Goal: Task Accomplishment & Management: Use online tool/utility

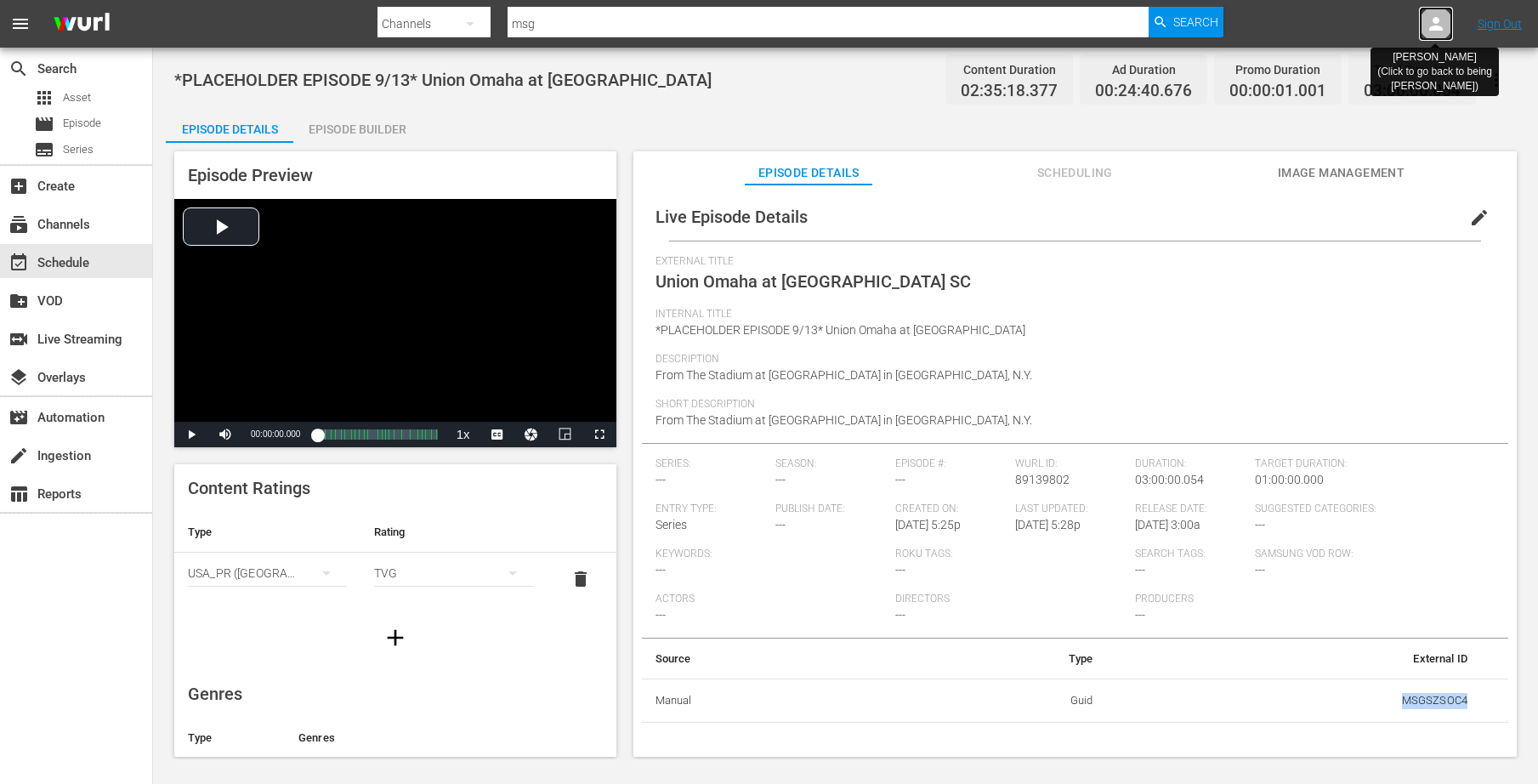
click at [1436, 26] on icon at bounding box center [1436, 24] width 14 height 14
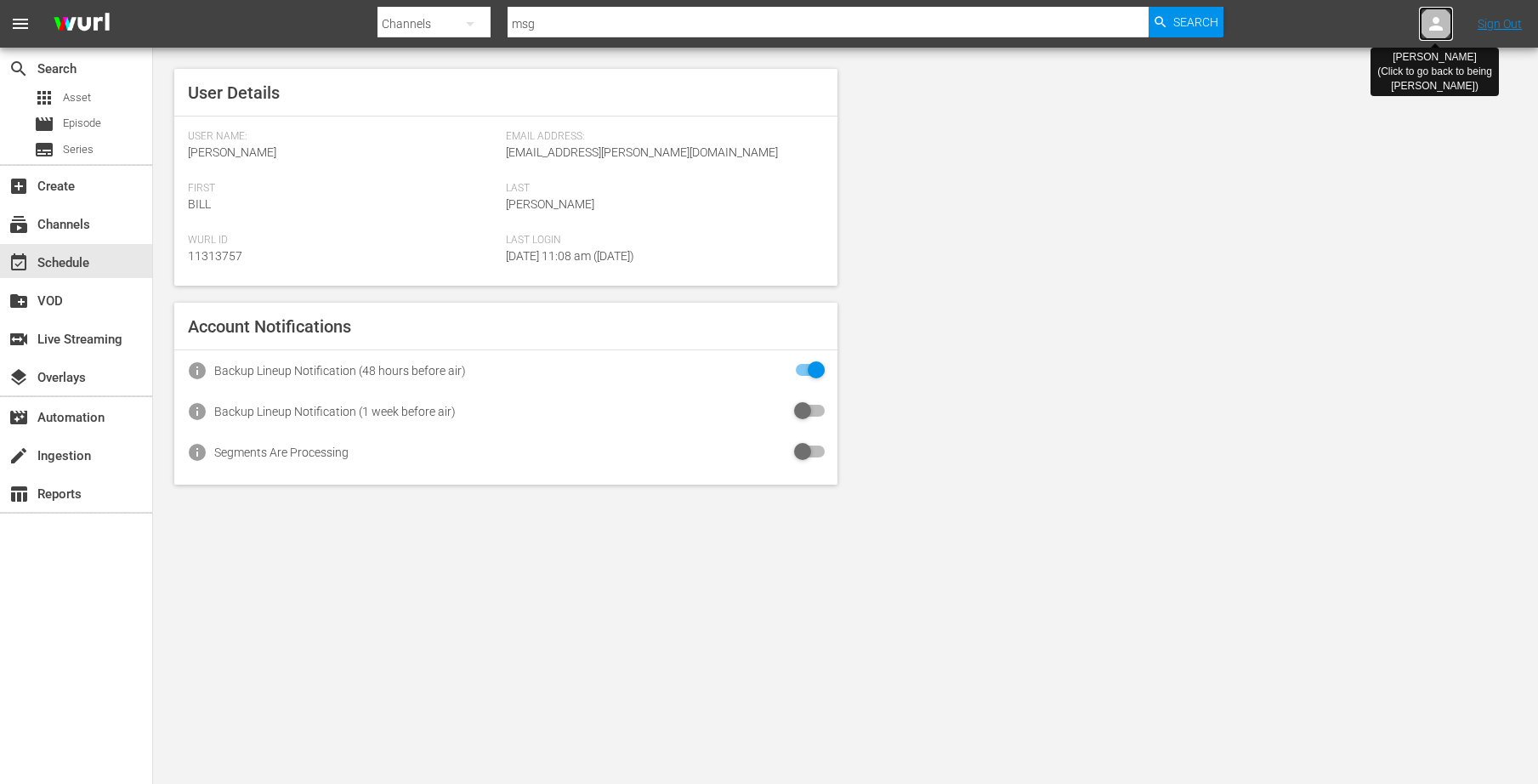
click at [1444, 19] on icon at bounding box center [1435, 23] width 20 height 20
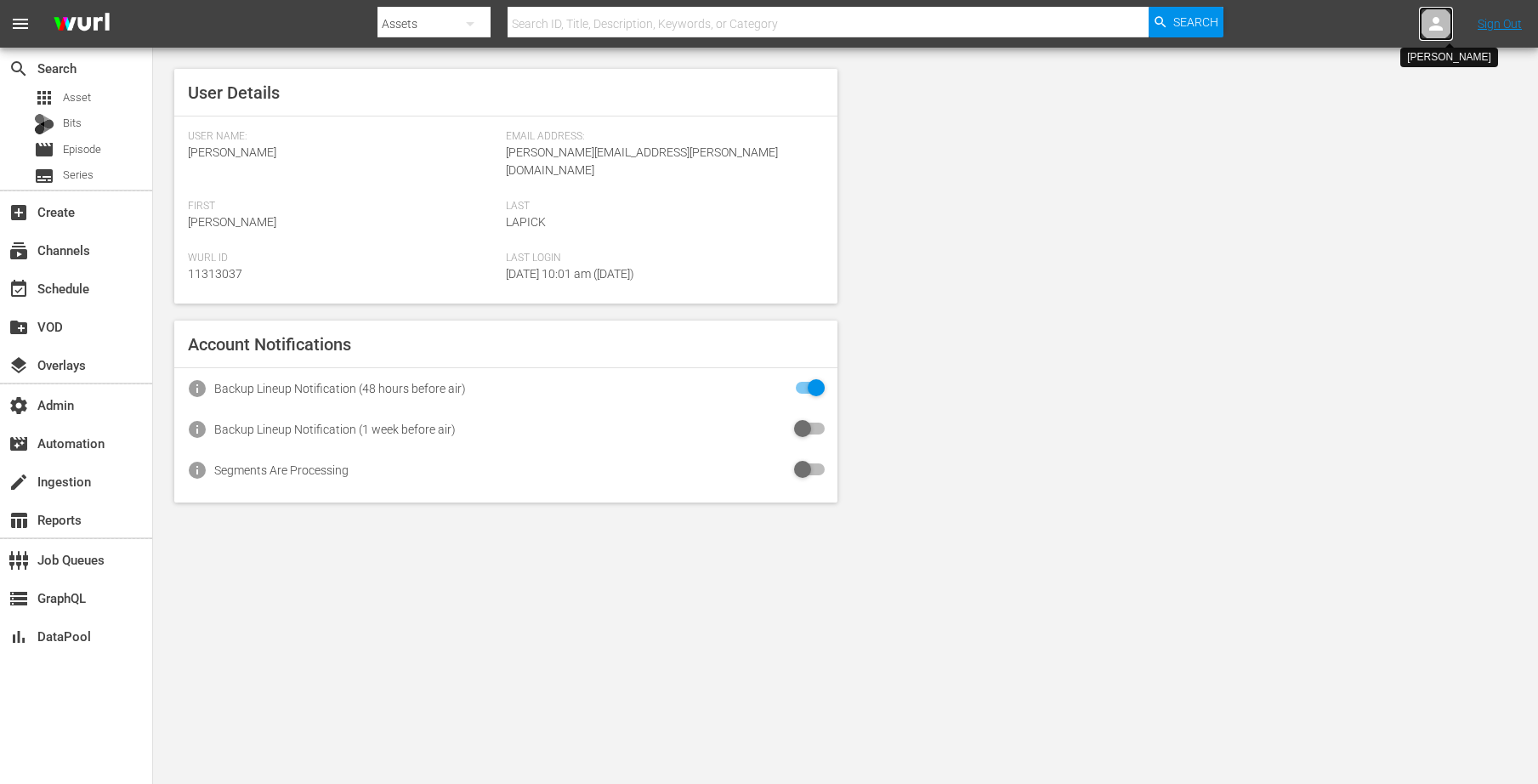
click at [1431, 18] on icon at bounding box center [1435, 23] width 20 height 20
click at [1358, 28] on input "text" at bounding box center [1392, 26] width 217 height 41
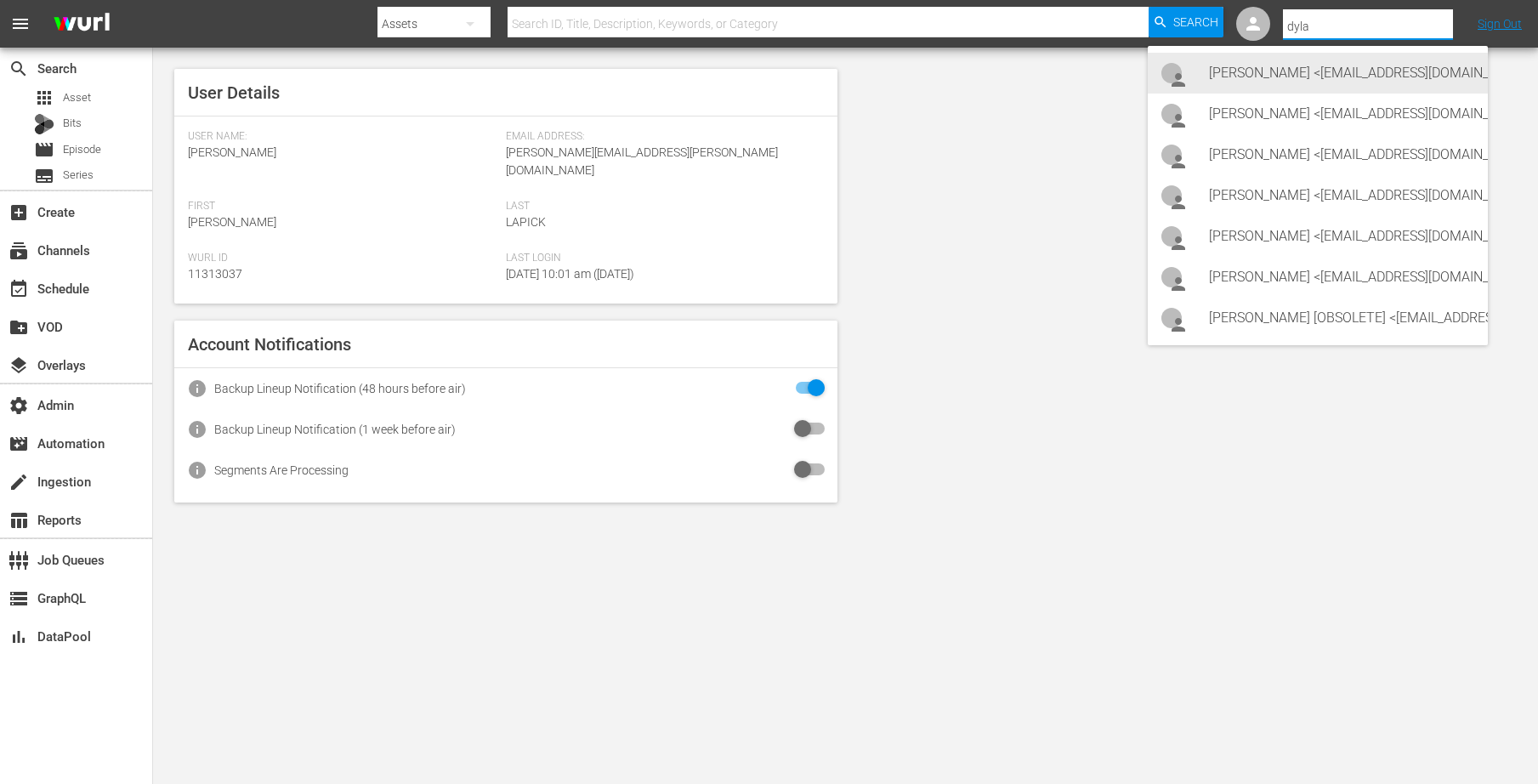
click at [1327, 89] on div "Dylan Canfield <dcanfield@cineverse.com>" at bounding box center [1342, 73] width 265 height 41
type input "Dylan Canfield (11314489)"
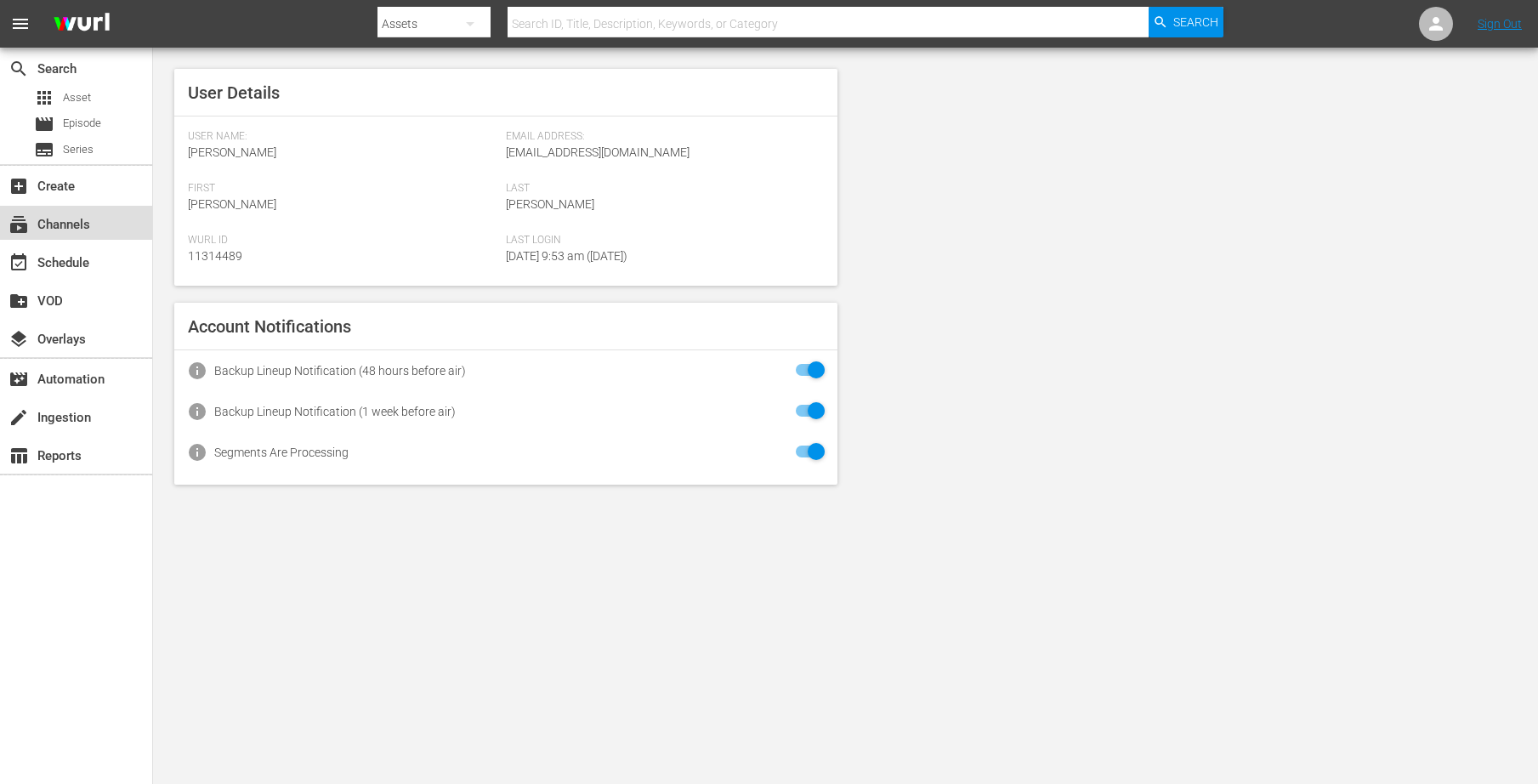
click at [87, 229] on div "subscriptions Channels" at bounding box center [48, 222] width 96 height 16
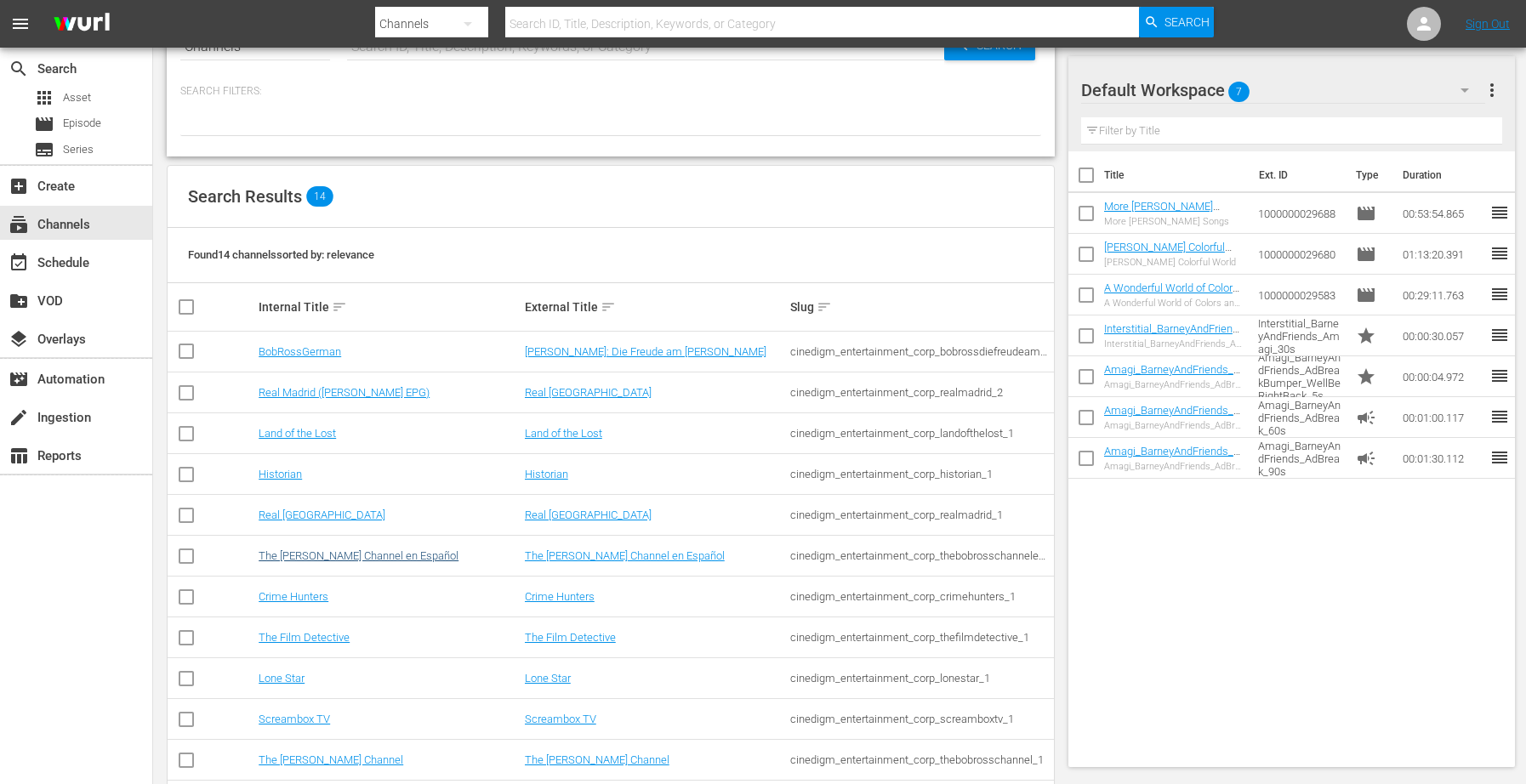
scroll to position [105, 0]
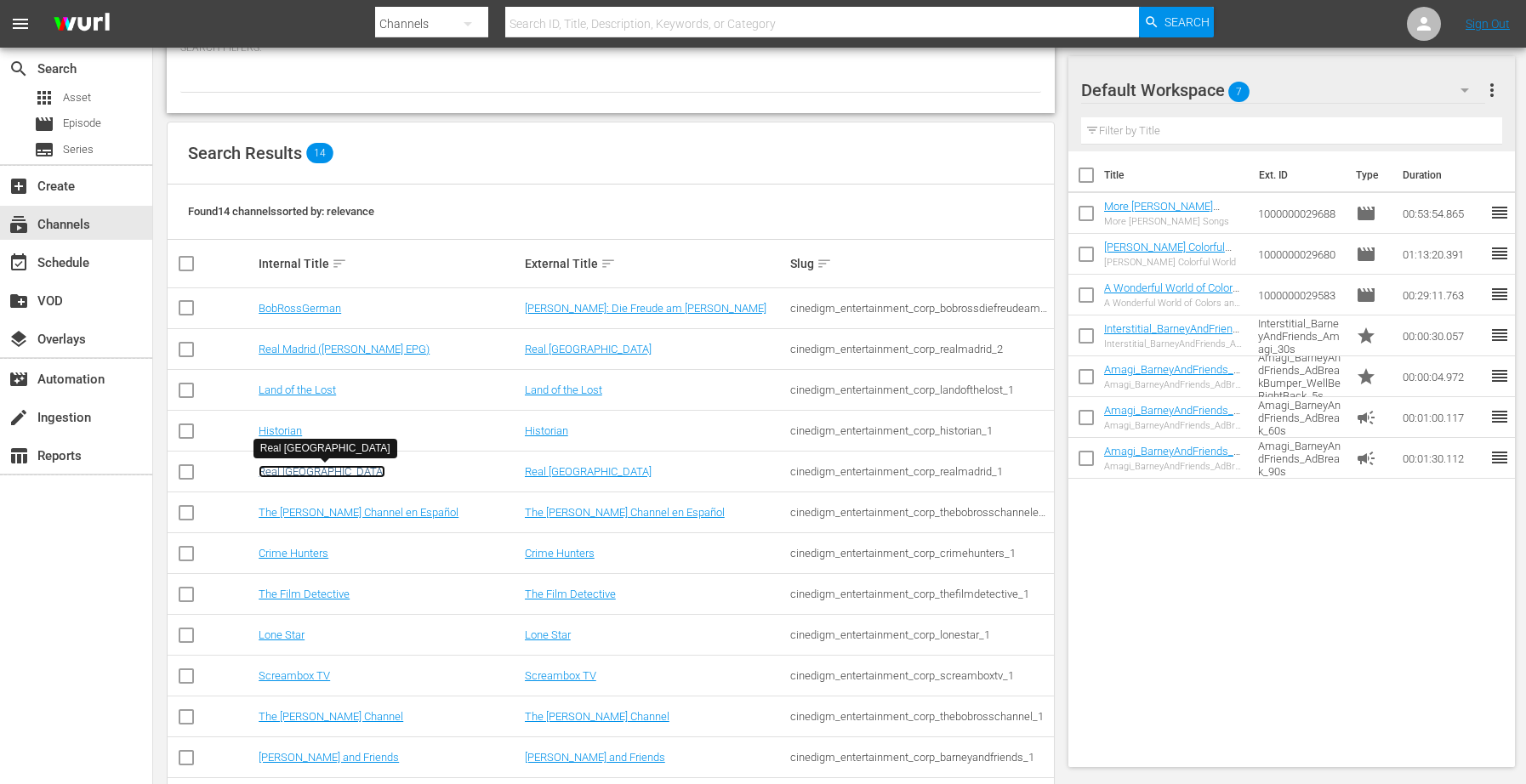
click at [276, 467] on link "Real Madrid" at bounding box center [322, 471] width 127 height 13
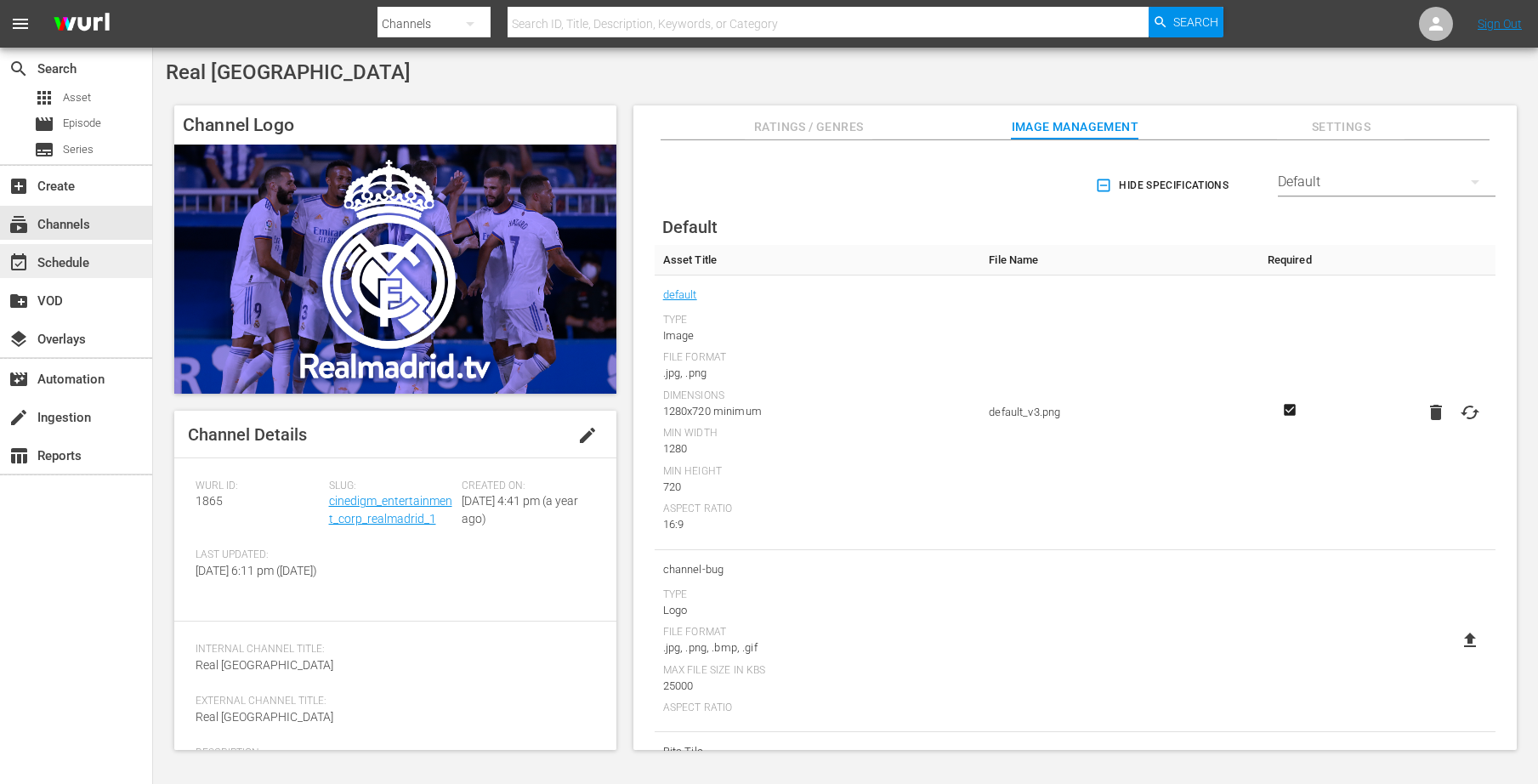
click at [61, 262] on div "event_available Schedule" at bounding box center [48, 260] width 96 height 16
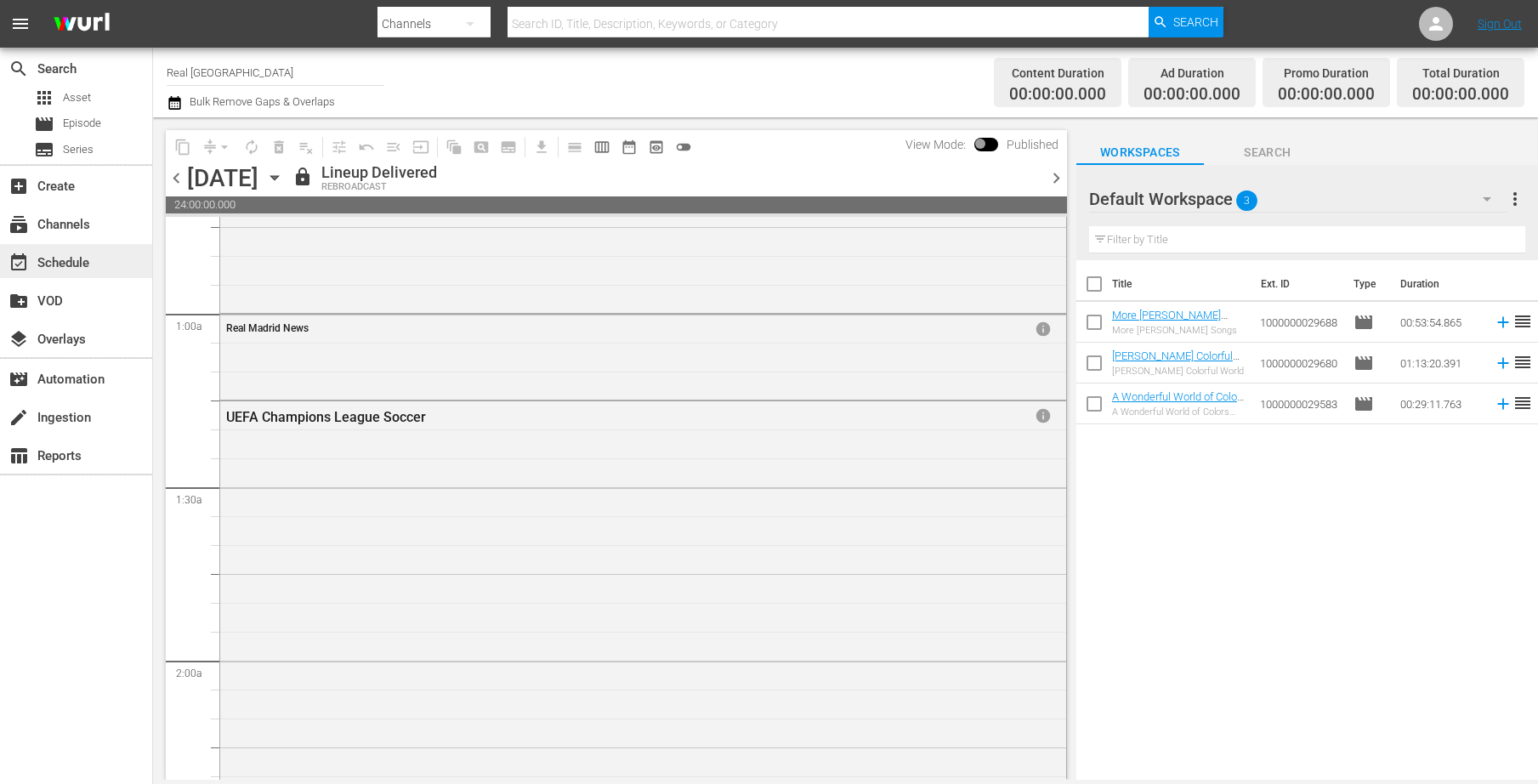
scroll to position [227, 0]
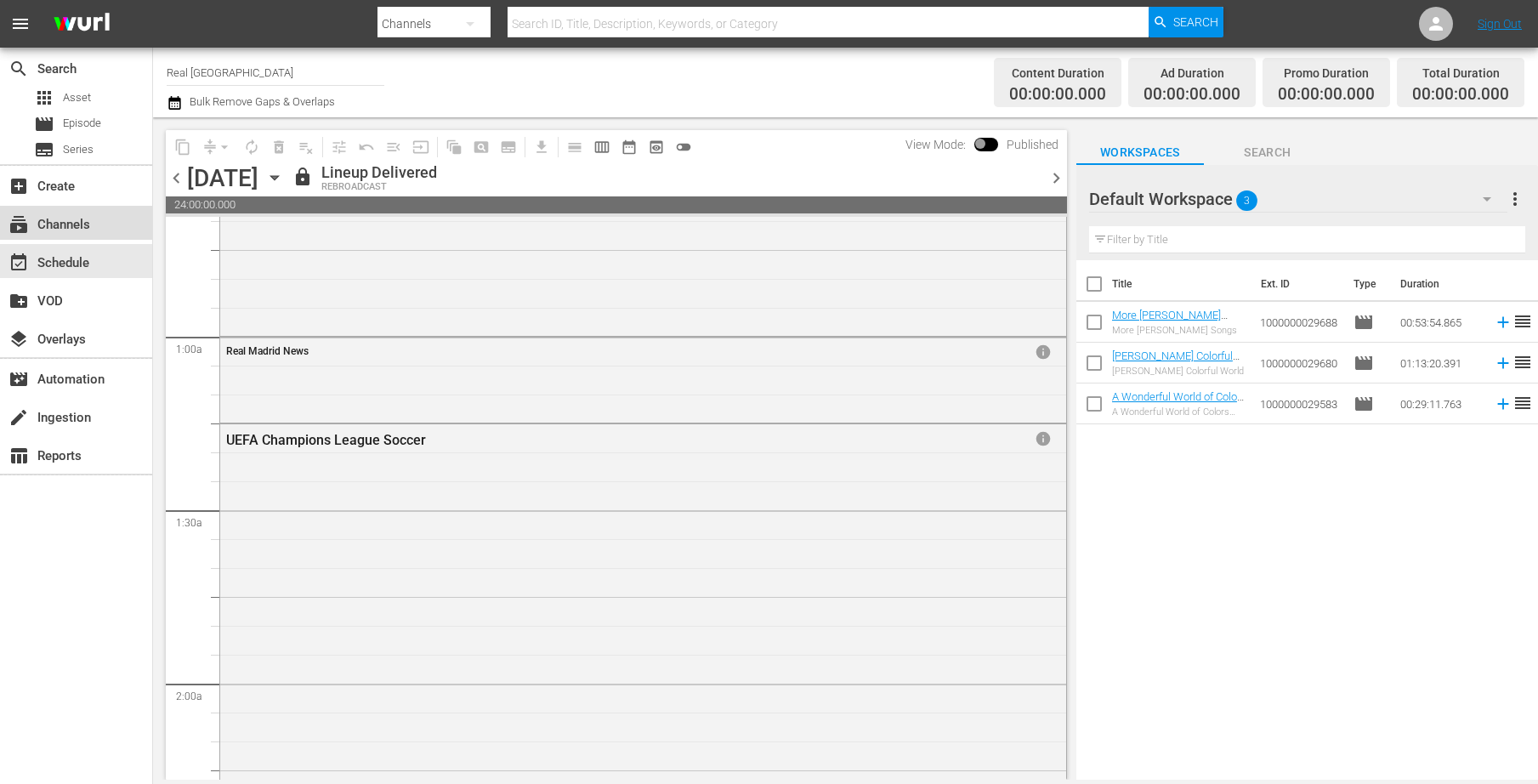
click at [44, 217] on div "subscriptions Channels" at bounding box center [48, 222] width 96 height 16
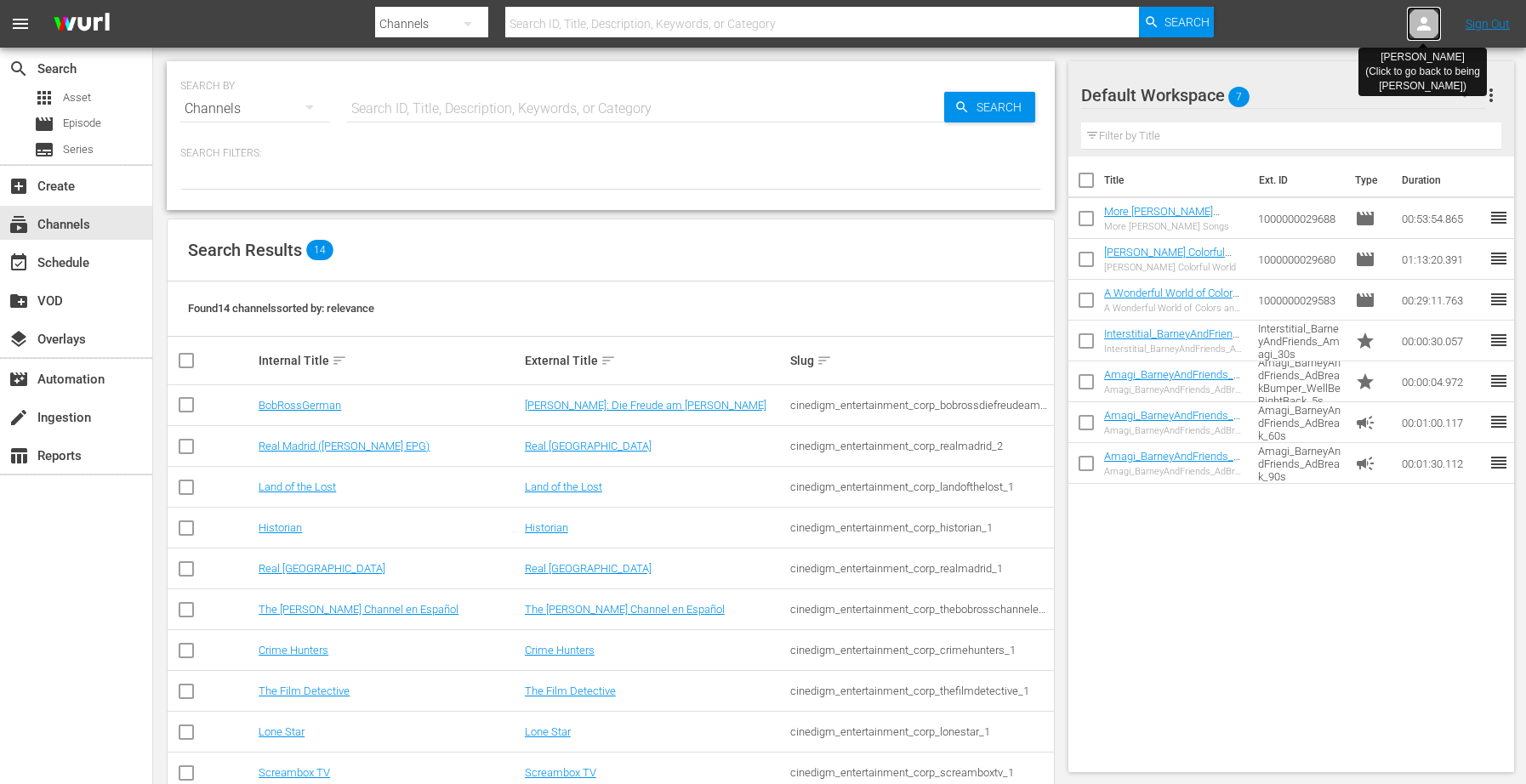
click at [1417, 10] on div at bounding box center [1423, 23] width 34 height 34
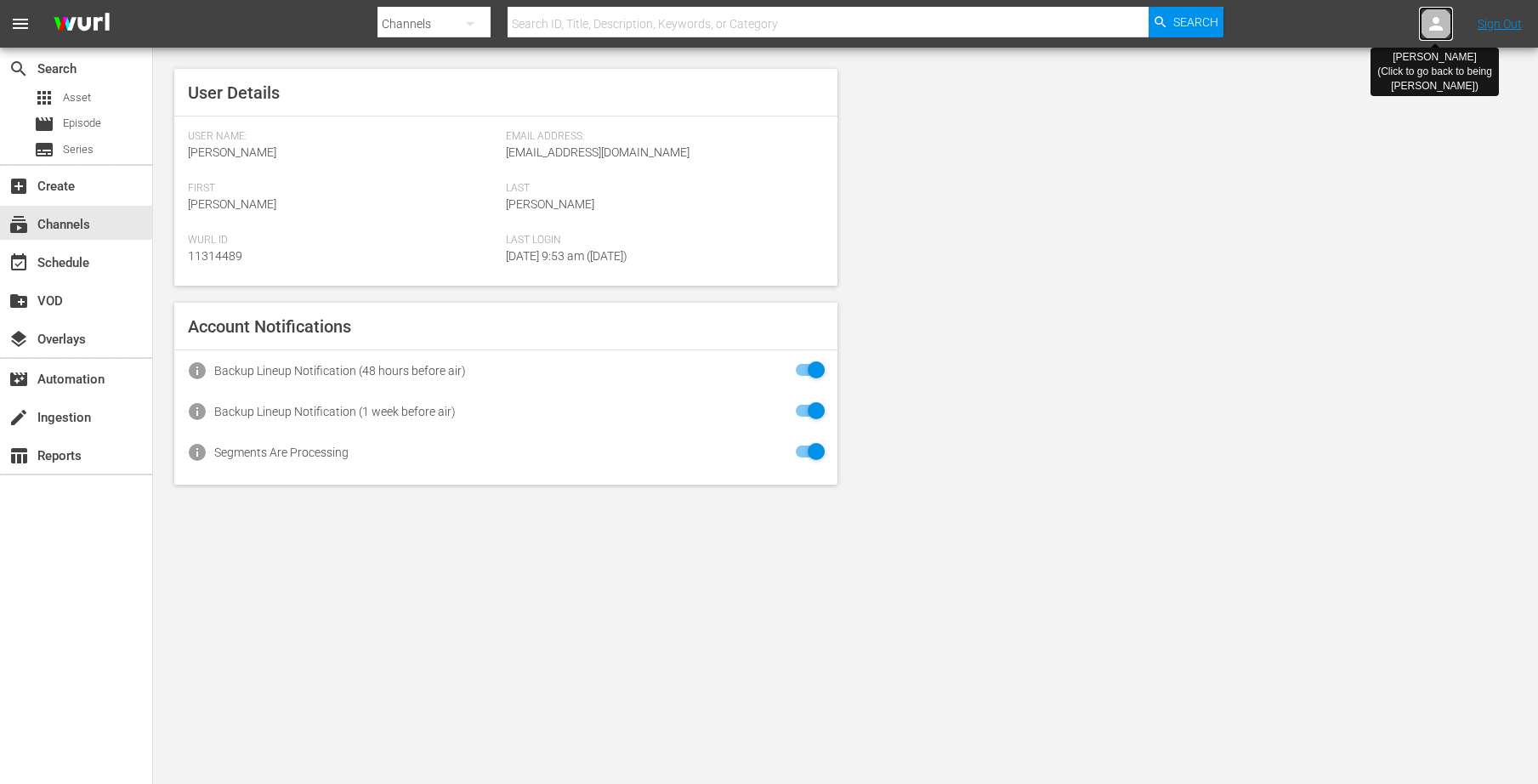
click at [1425, 22] on div at bounding box center [1435, 23] width 34 height 34
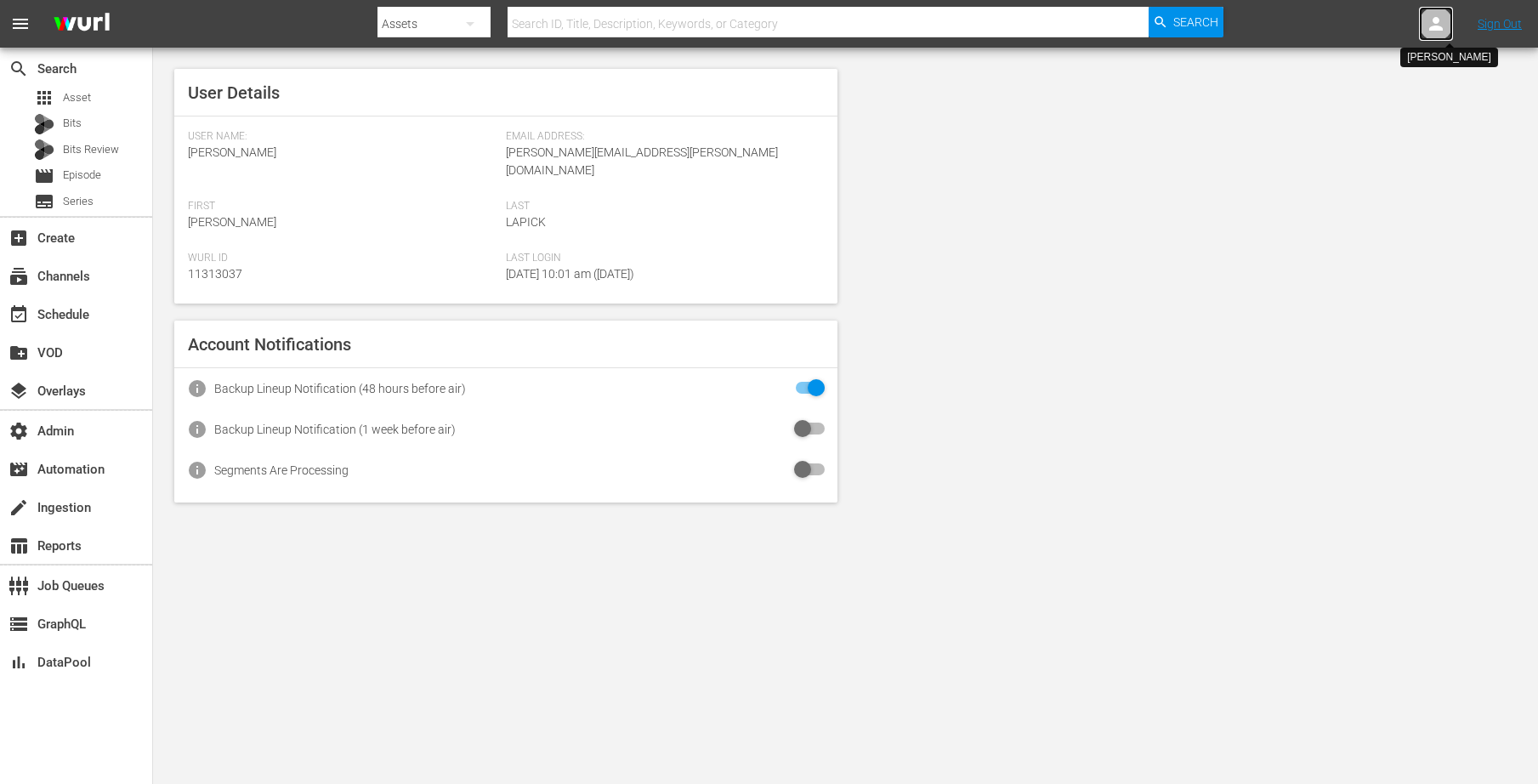
click at [1428, 26] on icon at bounding box center [1435, 23] width 20 height 20
click at [1362, 22] on input "text" at bounding box center [1392, 26] width 217 height 41
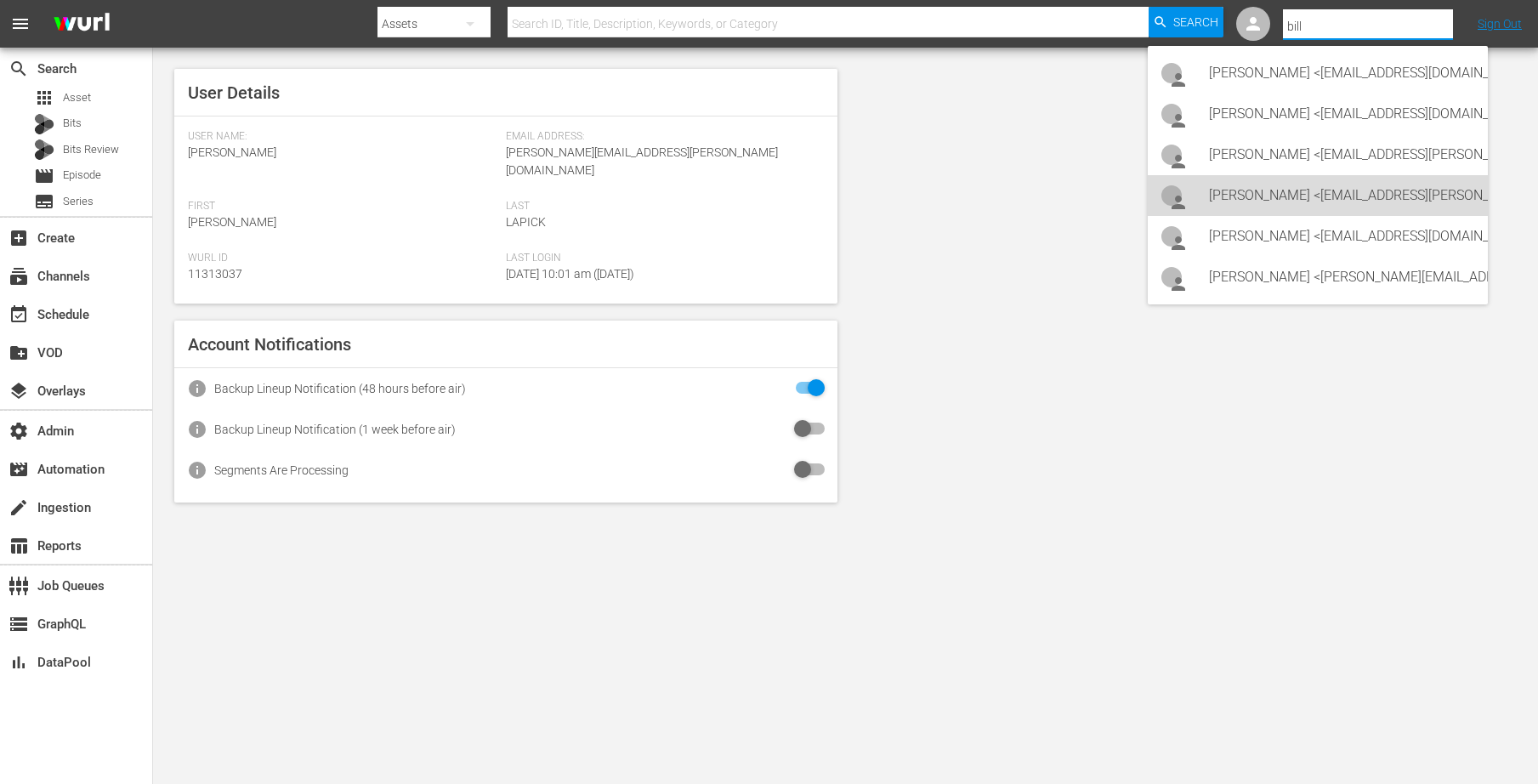
click at [1303, 186] on div "Bill Watts <bill.watts@amcnetworks.com>" at bounding box center [1342, 195] width 265 height 41
type input "Bill Watts (11313757)"
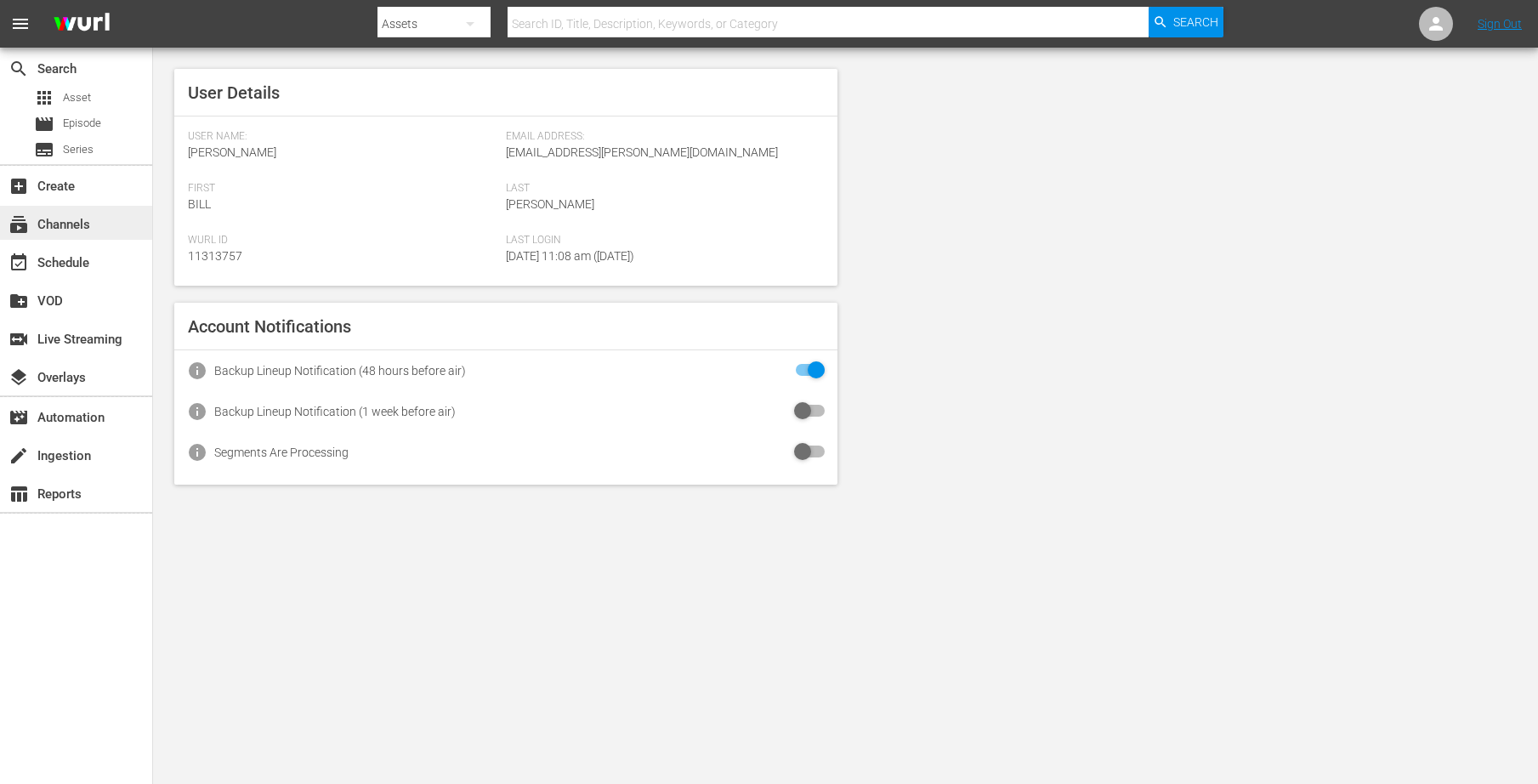
click at [77, 229] on div "subscriptions Channels" at bounding box center [48, 222] width 96 height 16
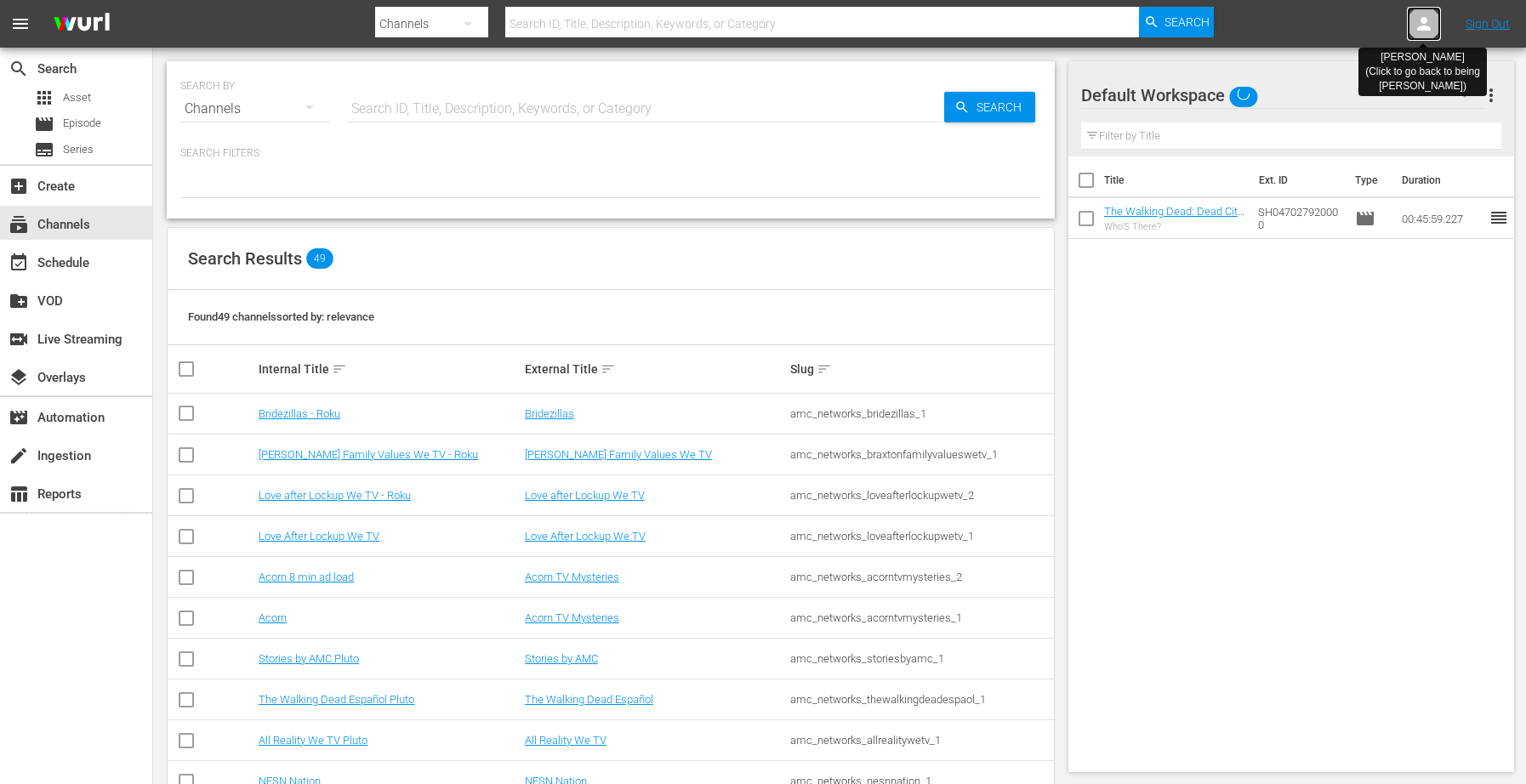
click at [1413, 19] on div at bounding box center [1423, 23] width 34 height 34
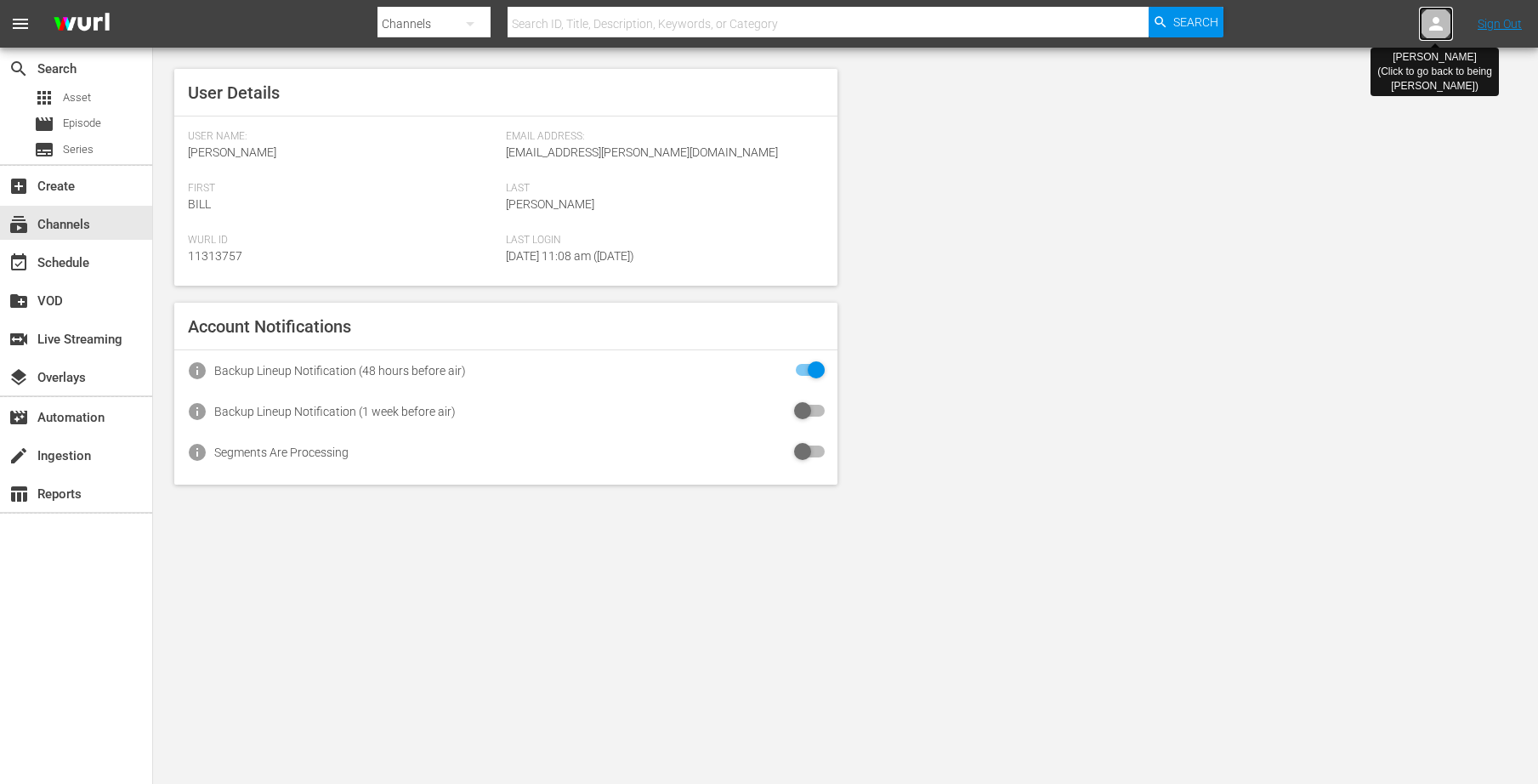
click at [1438, 23] on icon at bounding box center [1435, 23] width 20 height 20
click at [1432, 29] on icon at bounding box center [1436, 24] width 14 height 14
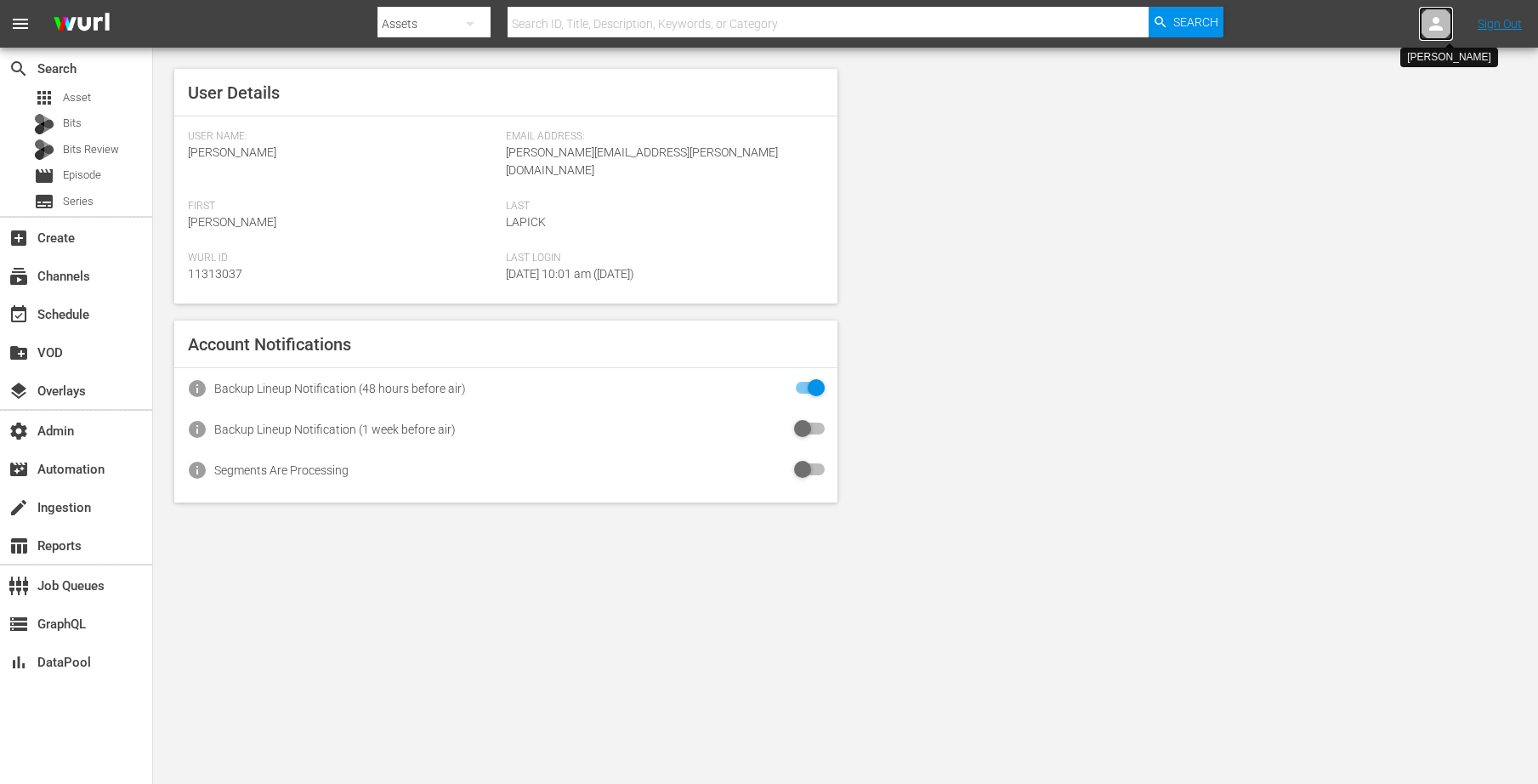
click at [1426, 23] on icon at bounding box center [1435, 23] width 20 height 20
click at [1330, 35] on input "text" at bounding box center [1392, 26] width 217 height 41
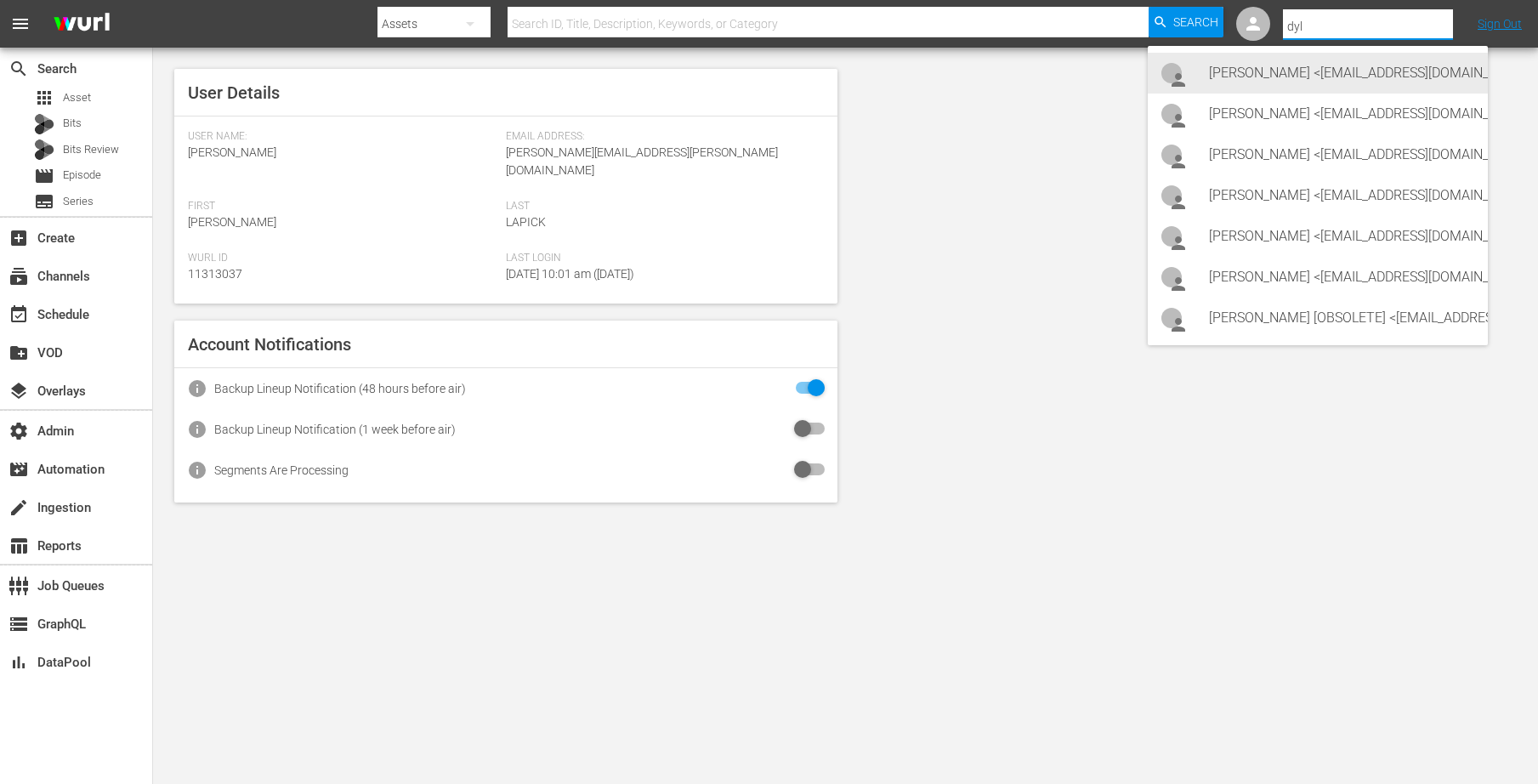
click at [1329, 65] on div "Dylan Canfield <dcanfield@cineverse.com>" at bounding box center [1342, 73] width 265 height 41
type input "Dylan Canfield (11314489)"
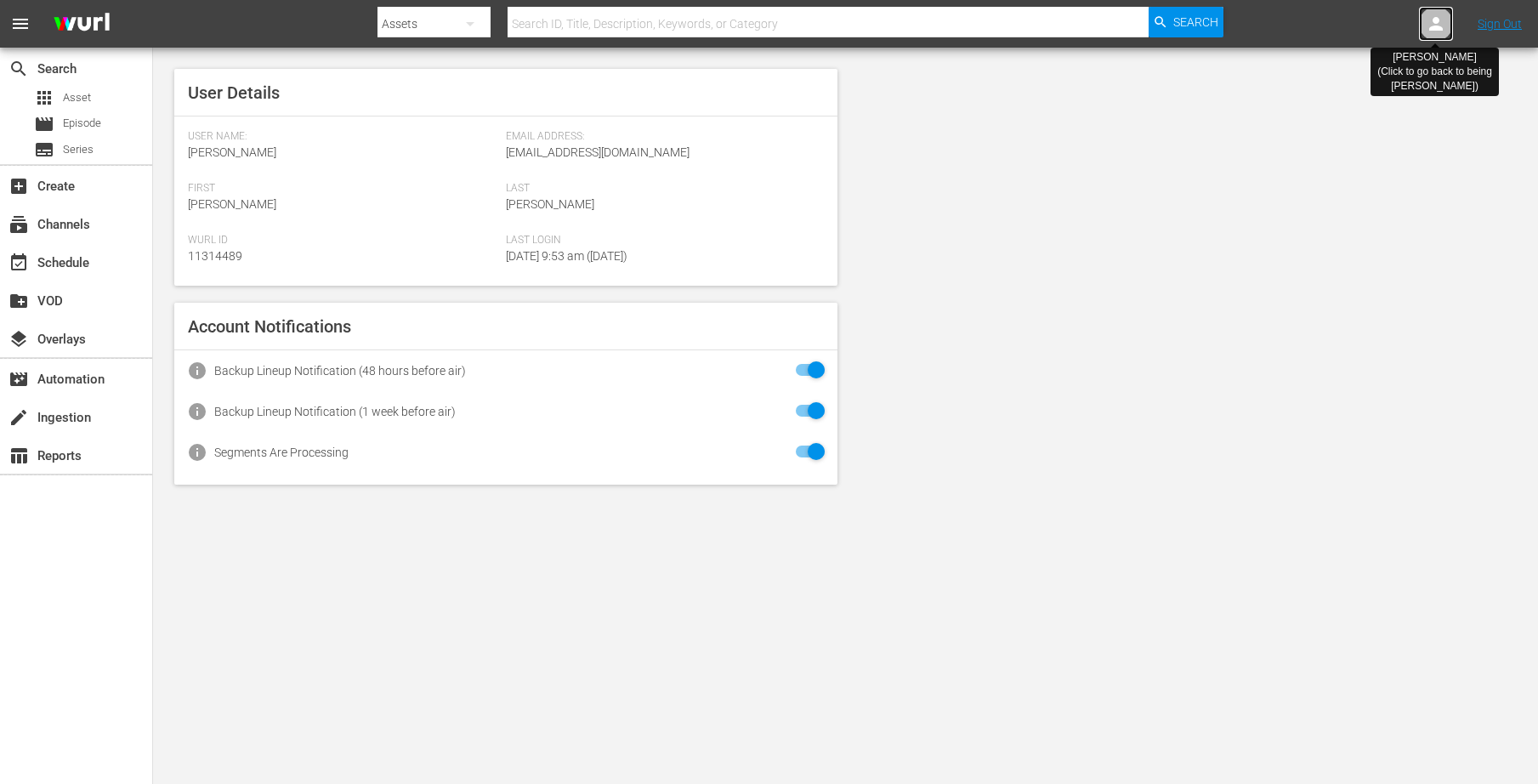
click at [1444, 24] on icon at bounding box center [1435, 23] width 20 height 20
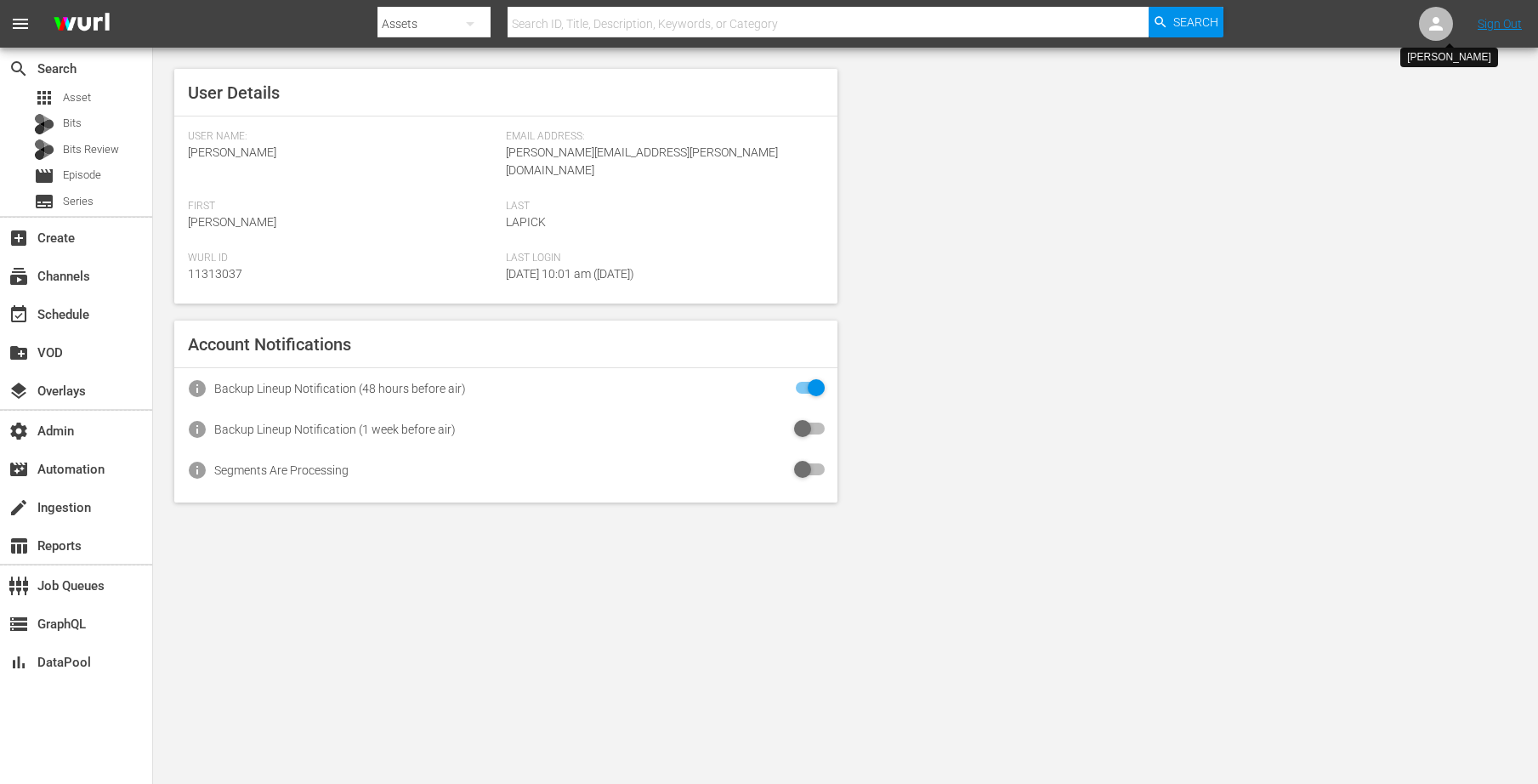
click at [1433, 28] on icon at bounding box center [1436, 24] width 14 height 14
click at [1411, 24] on input "text" at bounding box center [1392, 26] width 217 height 41
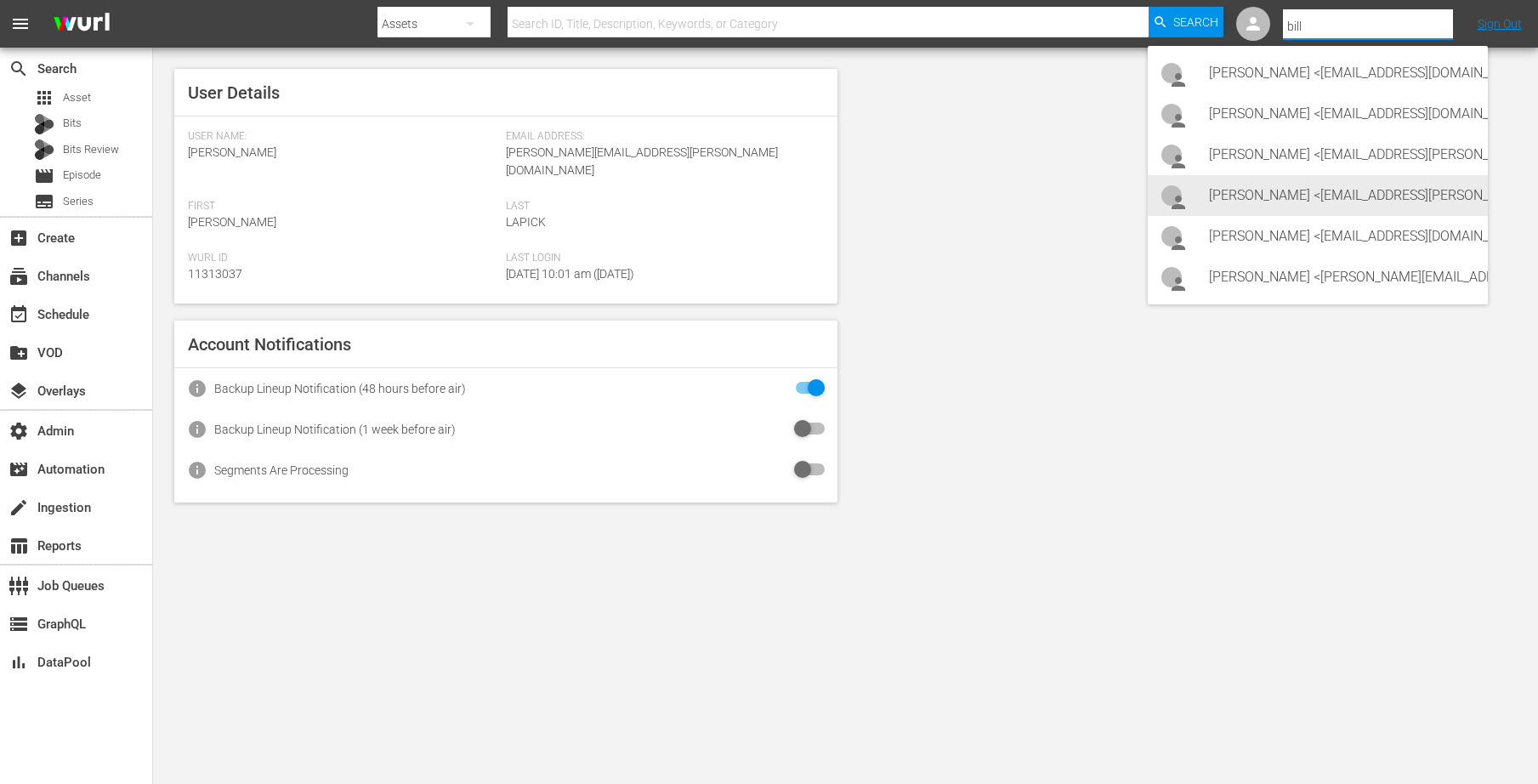
click at [1285, 209] on div "[PERSON_NAME] <[EMAIL_ADDRESS][PERSON_NAME][DOMAIN_NAME]>" at bounding box center [1342, 195] width 265 height 41
type input "[PERSON_NAME] (11313757)"
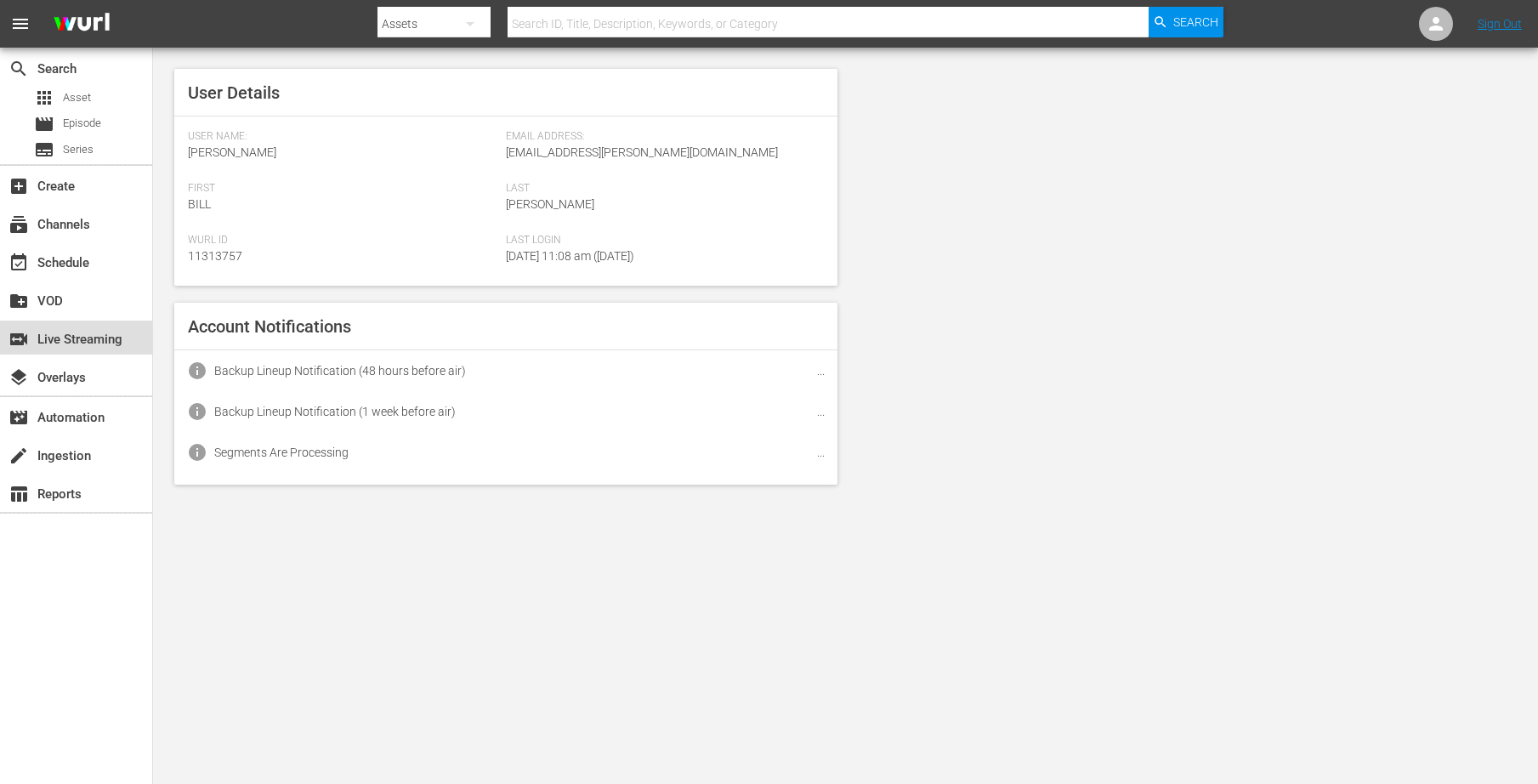
click at [90, 350] on div "switch_video Live Streaming" at bounding box center [76, 337] width 152 height 34
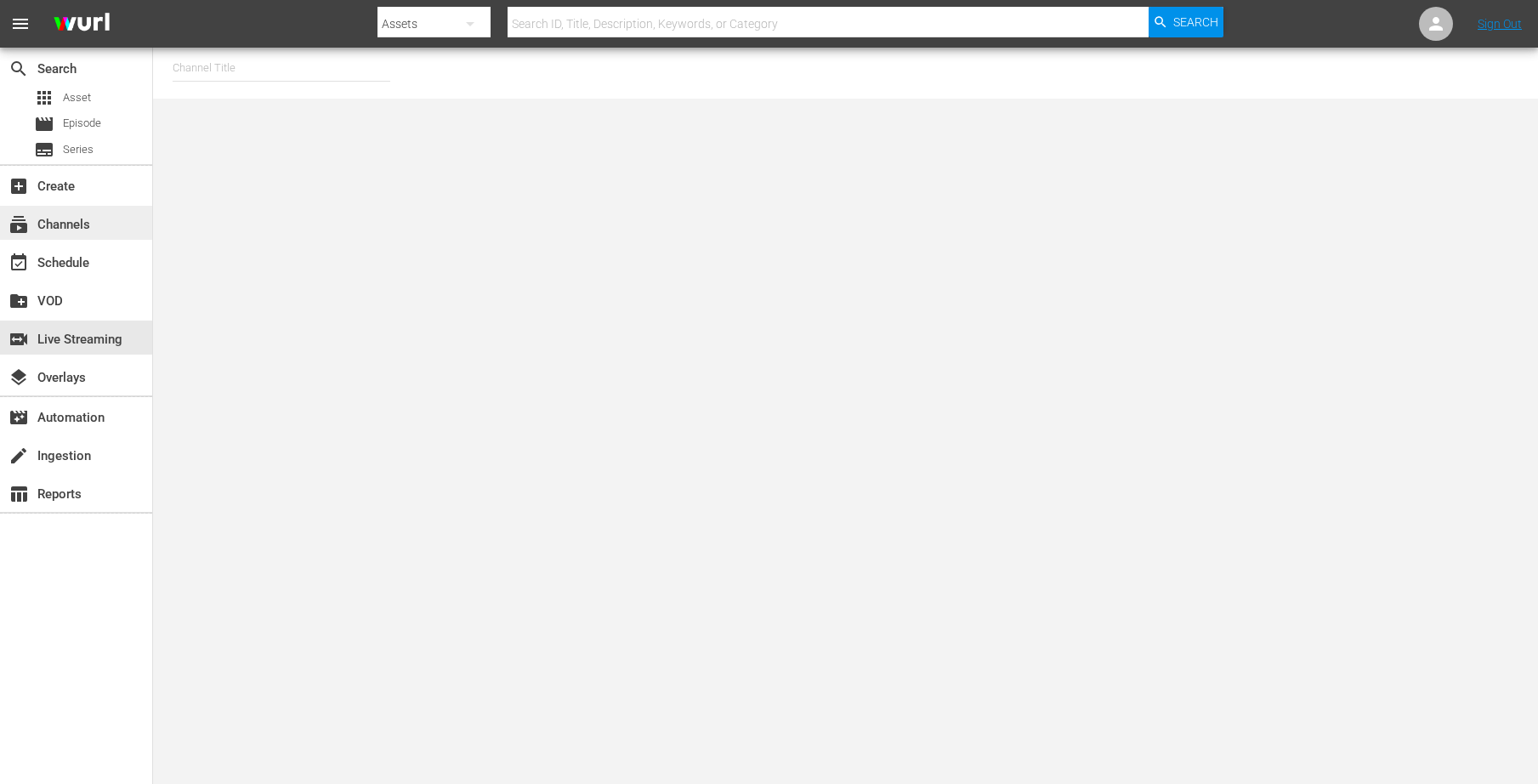
click at [102, 217] on div "subscriptions Channels" at bounding box center [76, 223] width 152 height 34
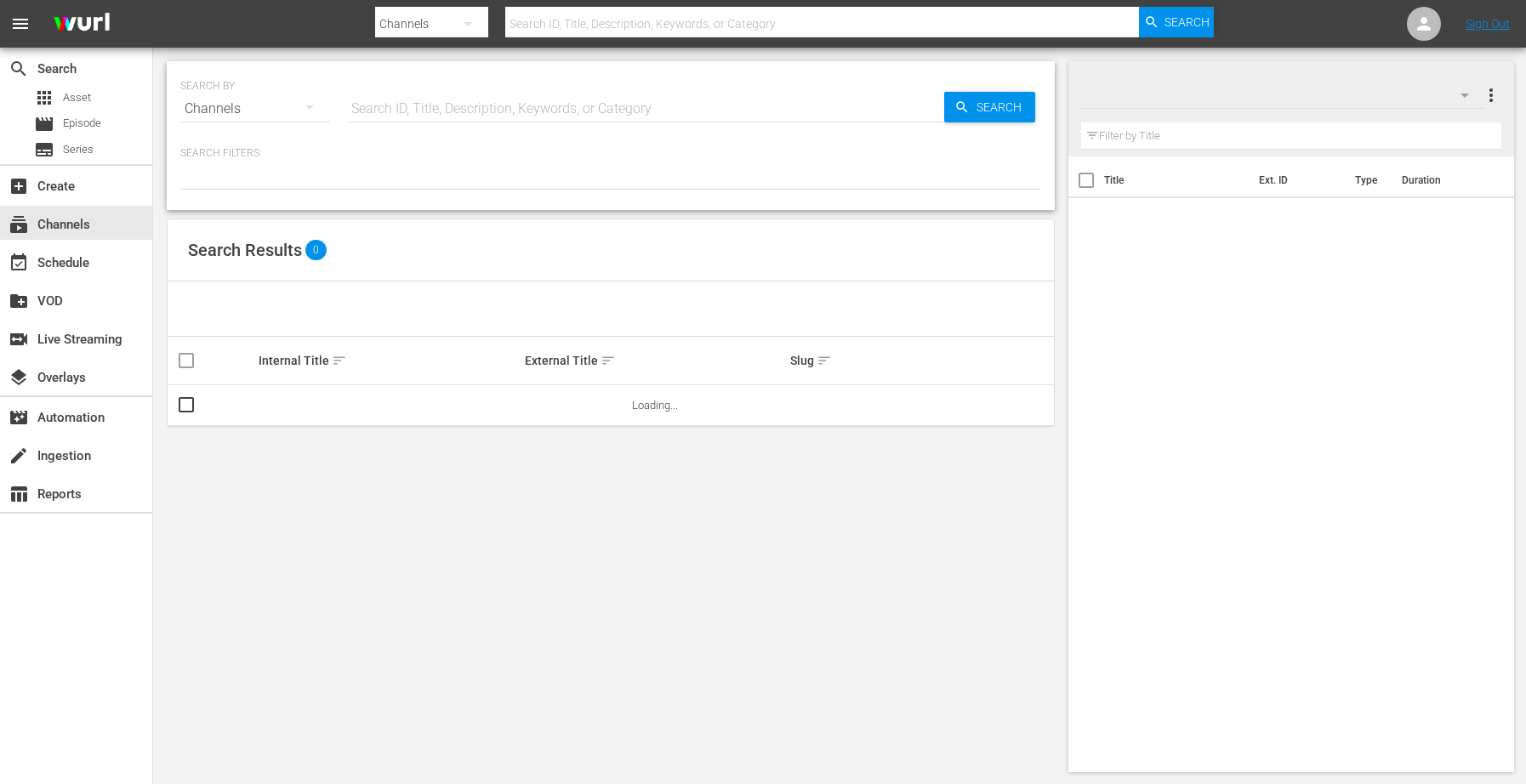
click at [436, 92] on input "text" at bounding box center [645, 109] width 597 height 41
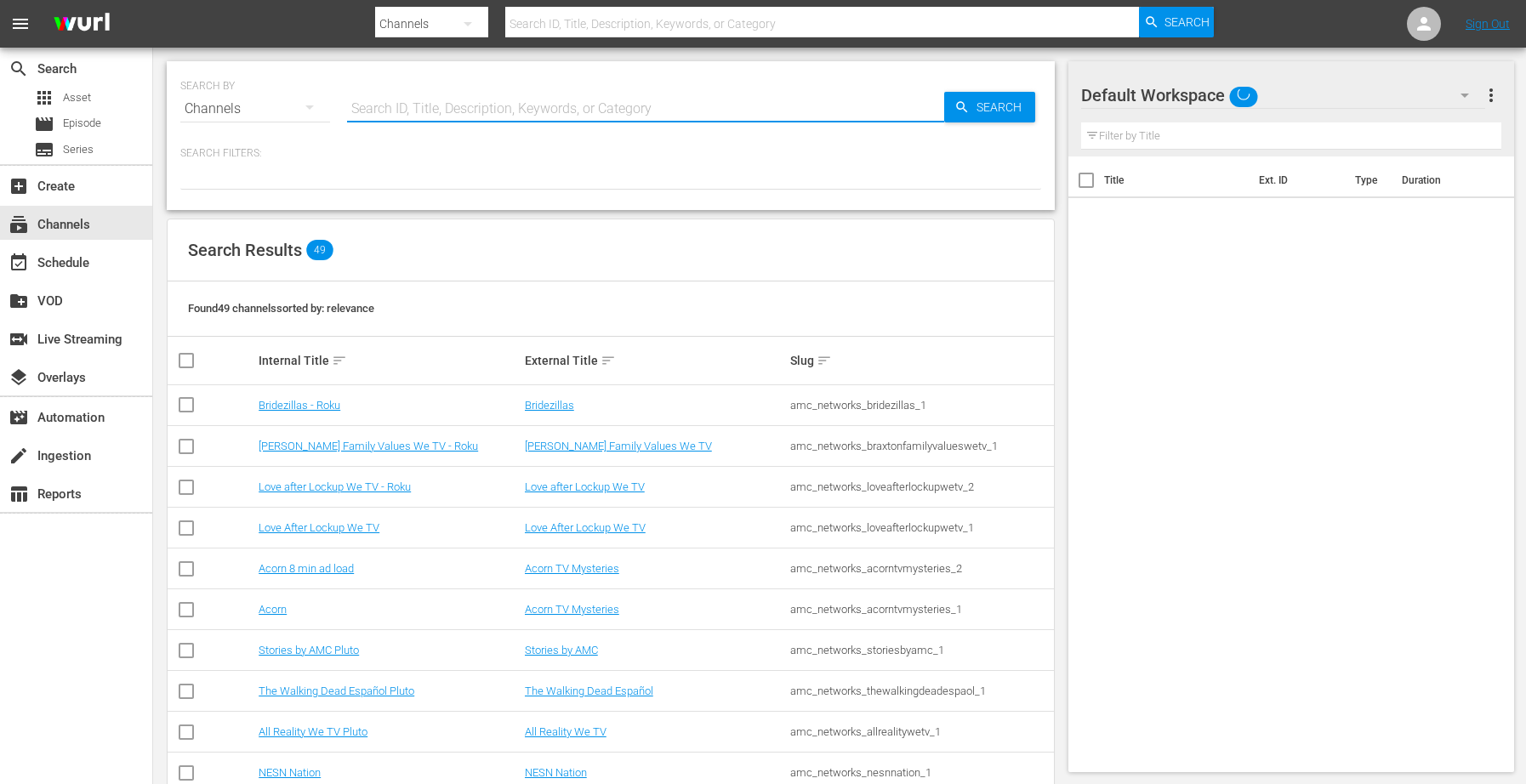
type input "msg"
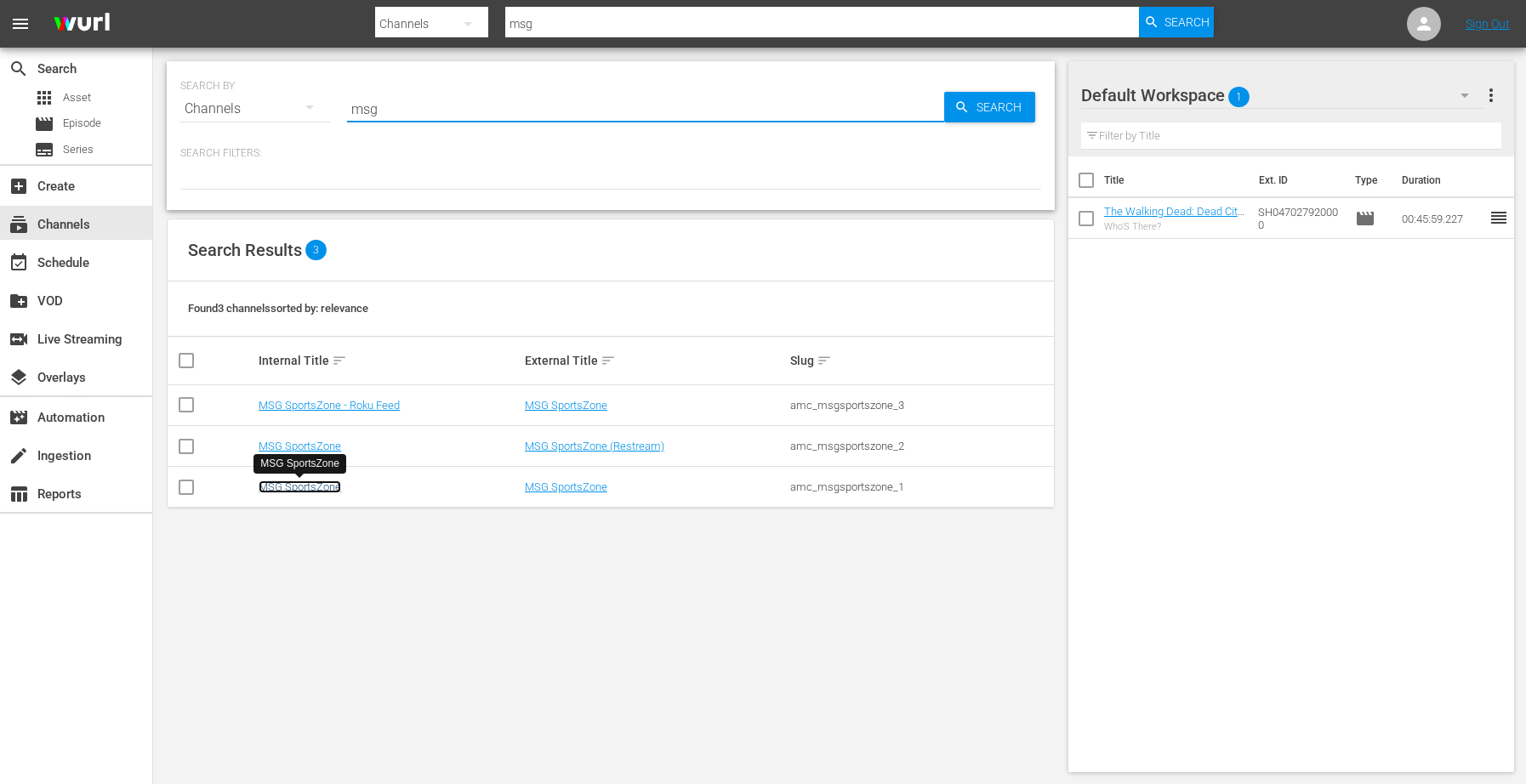
click at [314, 484] on link "MSG SportsZone" at bounding box center [299, 487] width 83 height 13
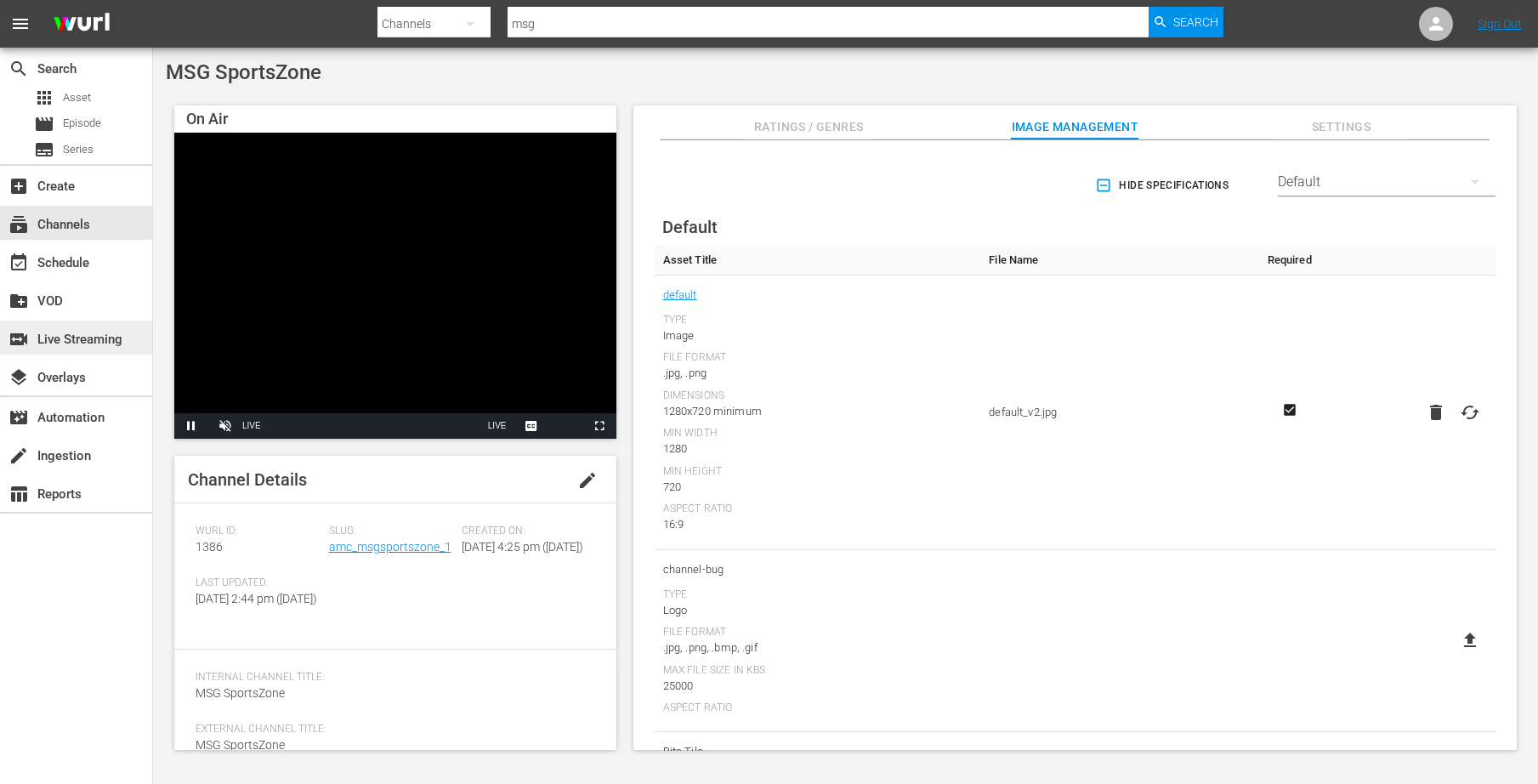
click at [86, 330] on div "switch_video Live Streaming" at bounding box center [48, 337] width 96 height 16
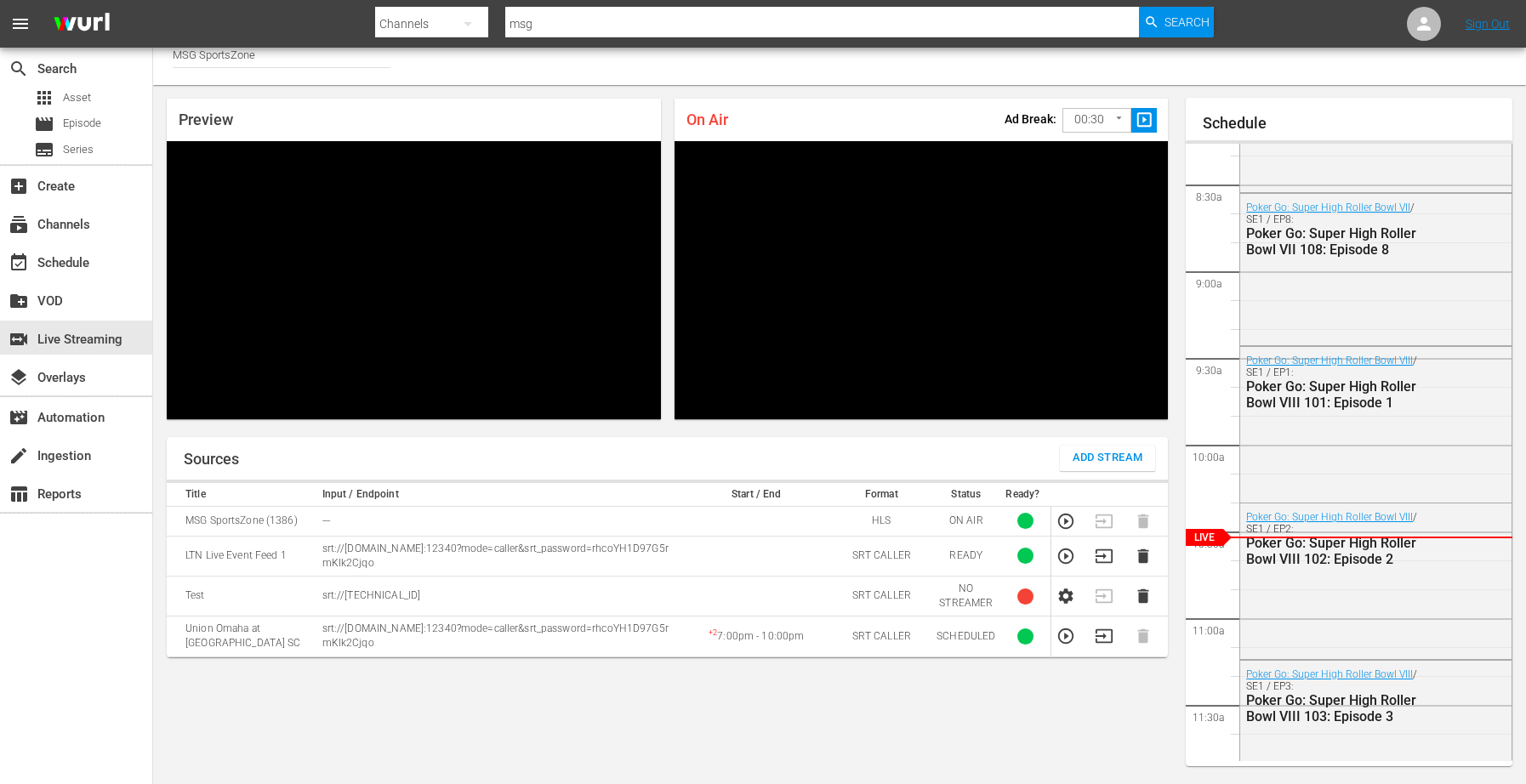
scroll to position [1481, 0]
